Goal: Book appointment/travel/reservation

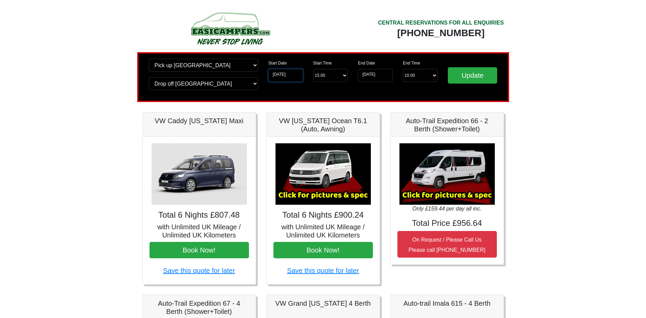
click at [285, 76] on input "22-08-2025" at bounding box center [286, 75] width 35 height 13
click at [600, 131] on body "CENTRAL RESERVATIONS FOR ALL ENQUIRIES 00 44 ( 0 ) 1942 778899 Easicampers Book…" at bounding box center [323, 320] width 646 height 641
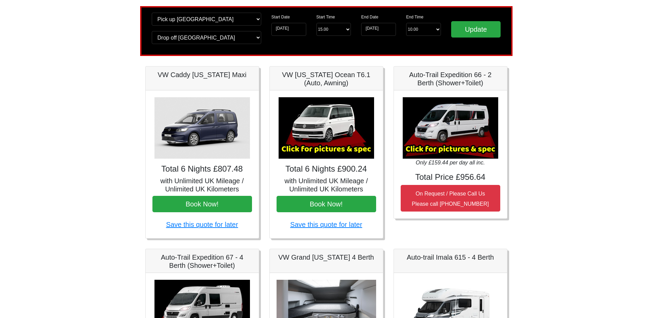
scroll to position [45, 0]
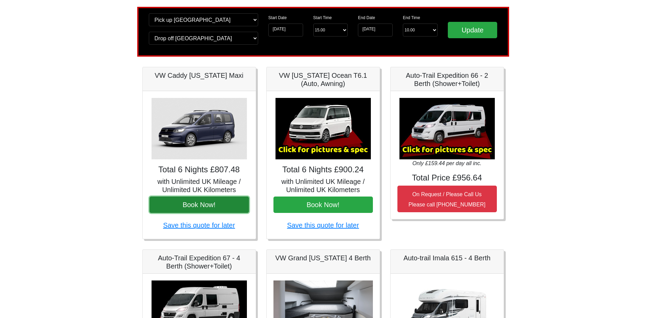
click at [207, 203] on button "Book Now!" at bounding box center [200, 204] width 100 height 16
click at [323, 133] on img at bounding box center [323, 128] width 95 height 61
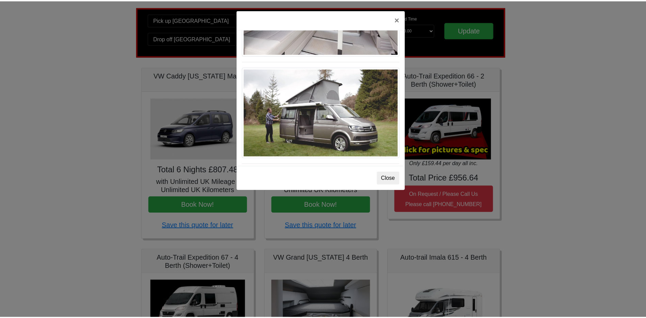
scroll to position [500, 0]
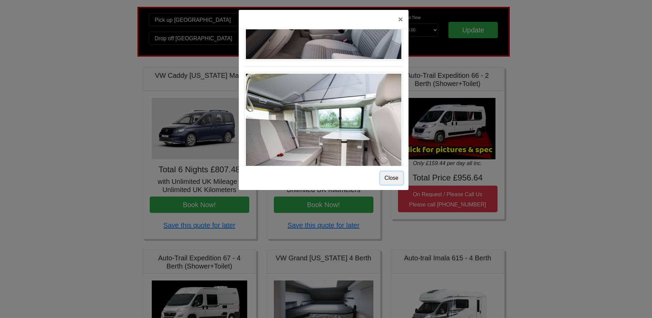
click at [387, 183] on button "Close" at bounding box center [391, 177] width 23 height 13
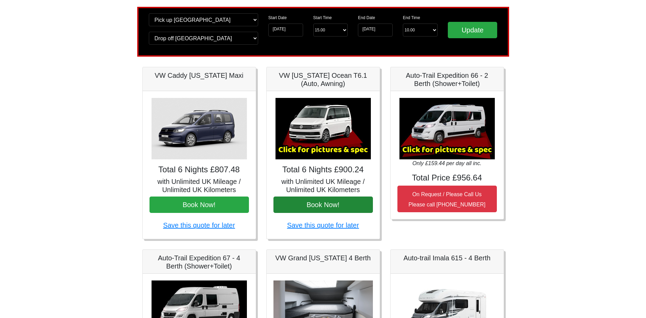
scroll to position [91, 0]
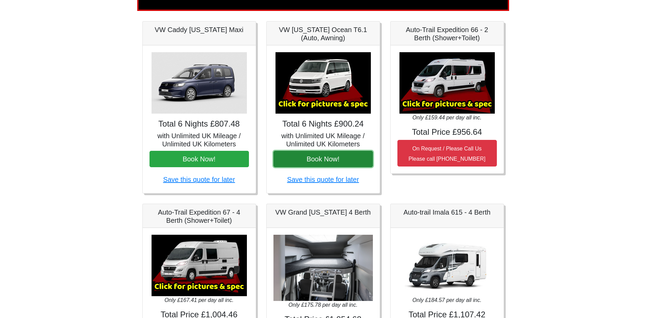
click at [324, 158] on button "Book Now!" at bounding box center [324, 159] width 100 height 16
click at [324, 159] on button "Book Now!" at bounding box center [324, 159] width 100 height 16
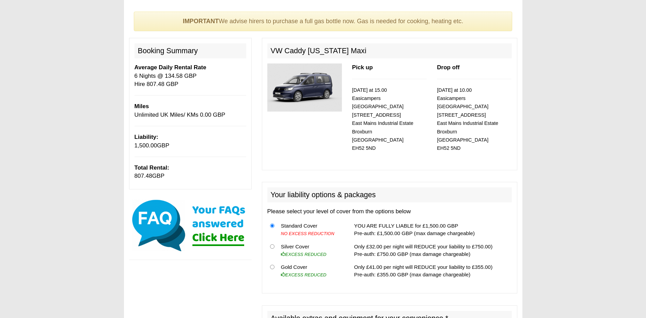
scroll to position [45, 0]
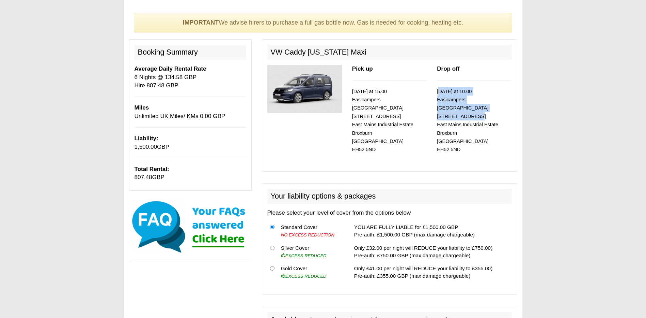
drag, startPoint x: 439, startPoint y: 91, endPoint x: 506, endPoint y: 107, distance: 69.8
click at [506, 107] on p "28/08/2025 at 10.00 Easicampers Edinburgh 1 Drovers Road East Mains Industrial …" at bounding box center [474, 120] width 75 height 66
drag, startPoint x: 506, startPoint y: 107, endPoint x: 505, endPoint y: 134, distance: 27.3
click at [505, 134] on p "28/08/2025 at 10.00 Easicampers Edinburgh 1 Drovers Road East Mains Industrial …" at bounding box center [474, 120] width 75 height 66
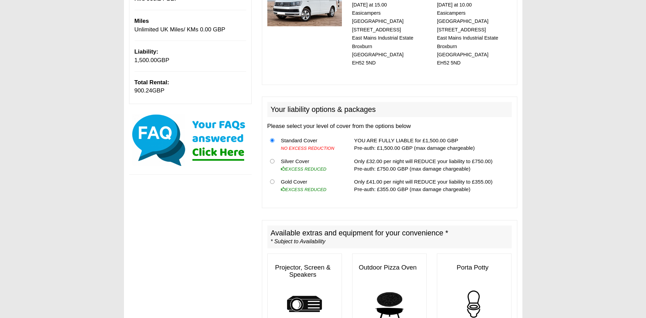
scroll to position [45, 0]
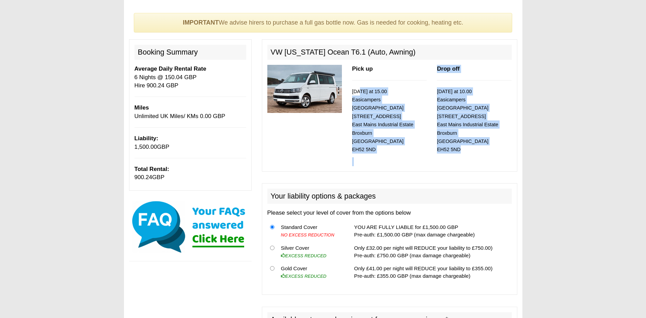
drag, startPoint x: 464, startPoint y: 142, endPoint x: 357, endPoint y: 89, distance: 119.2
click at [357, 89] on div "Pick up [DATE] at 15.00 Easicampers [GEOGRAPHIC_DATA] [STREET_ADDRESS] Drop off…" at bounding box center [389, 115] width 255 height 101
drag, startPoint x: 357, startPoint y: 89, endPoint x: 384, endPoint y: 122, distance: 42.1
click at [384, 122] on p "[DATE] at 15.00 Easicampers [GEOGRAPHIC_DATA] [STREET_ADDRESS]" at bounding box center [389, 120] width 75 height 66
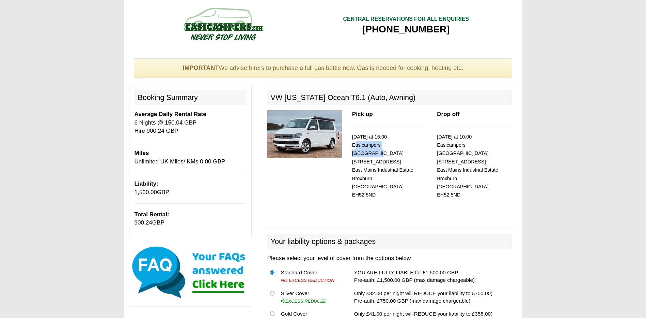
drag, startPoint x: 406, startPoint y: 143, endPoint x: 353, endPoint y: 148, distance: 52.3
click at [353, 148] on p "[DATE] at 15.00 Easicampers [GEOGRAPHIC_DATA] [STREET_ADDRESS]" at bounding box center [389, 166] width 75 height 66
drag, startPoint x: 353, startPoint y: 148, endPoint x: 351, endPoint y: 169, distance: 21.6
click at [351, 169] on div "Pick up [DATE] at 15.00 Easicampers [GEOGRAPHIC_DATA] [STREET_ADDRESS]" at bounding box center [389, 160] width 85 height 101
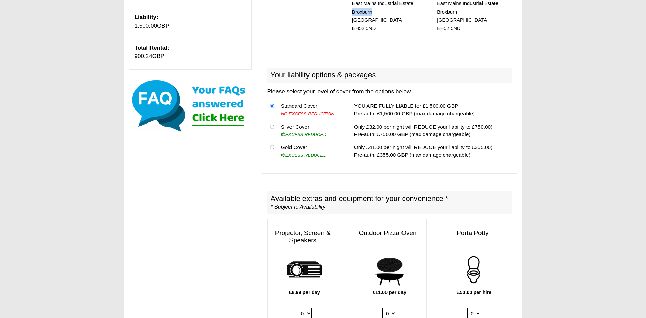
scroll to position [182, 0]
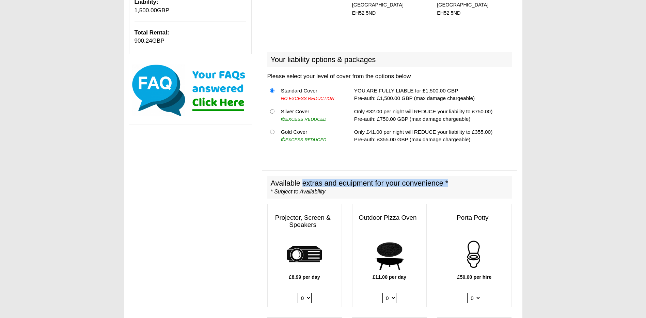
drag, startPoint x: 301, startPoint y: 174, endPoint x: 459, endPoint y: 173, distance: 157.4
click at [459, 175] on h2 "Available extras and equipment for your convenience * * Subject to Availability" at bounding box center [390, 186] width 245 height 23
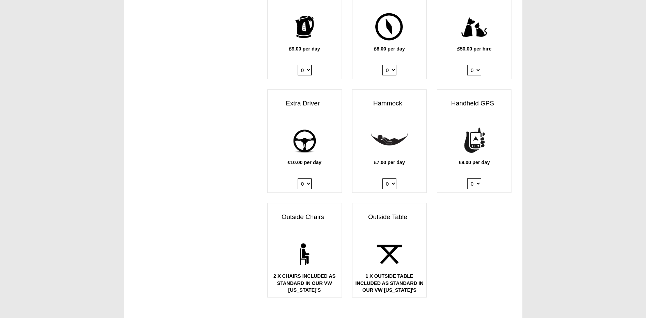
scroll to position [954, 0]
